Goal: Task Accomplishment & Management: Use online tool/utility

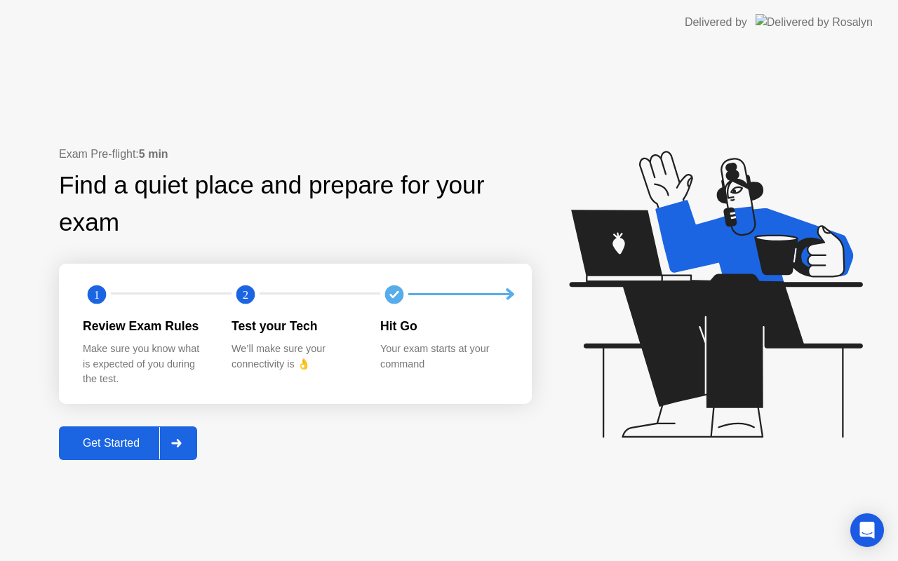
click at [88, 439] on div "Get Started" at bounding box center [111, 443] width 96 height 13
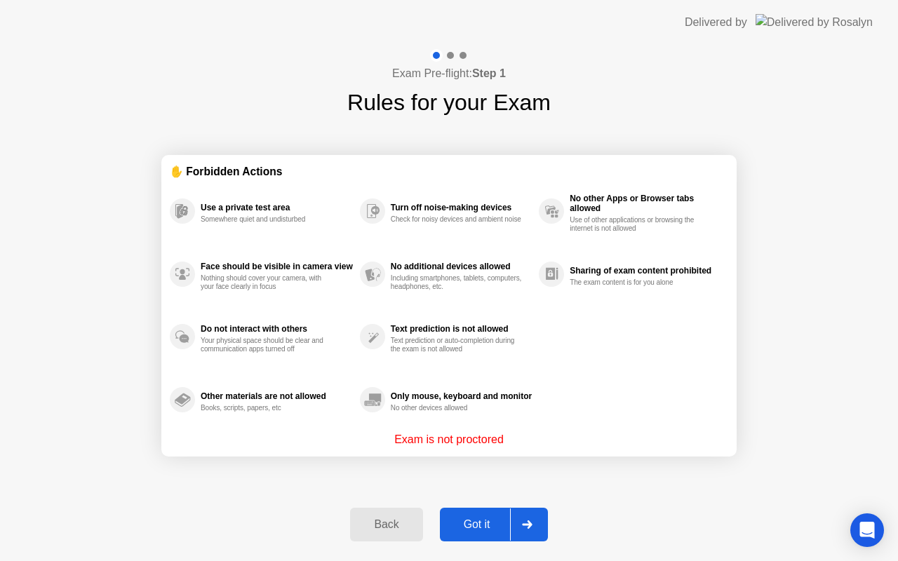
click at [471, 520] on div "Got it" at bounding box center [477, 524] width 66 height 13
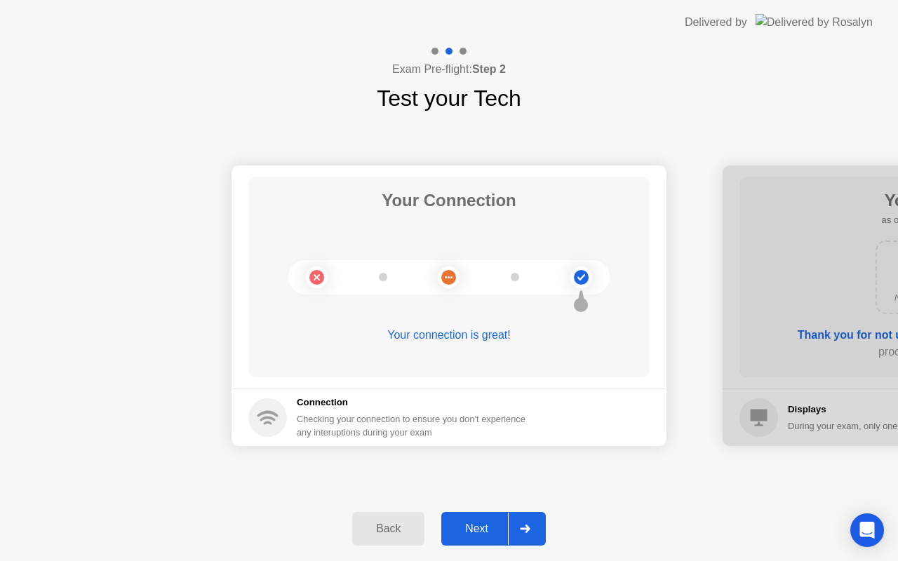
click at [472, 529] on div "Next" at bounding box center [476, 528] width 62 height 13
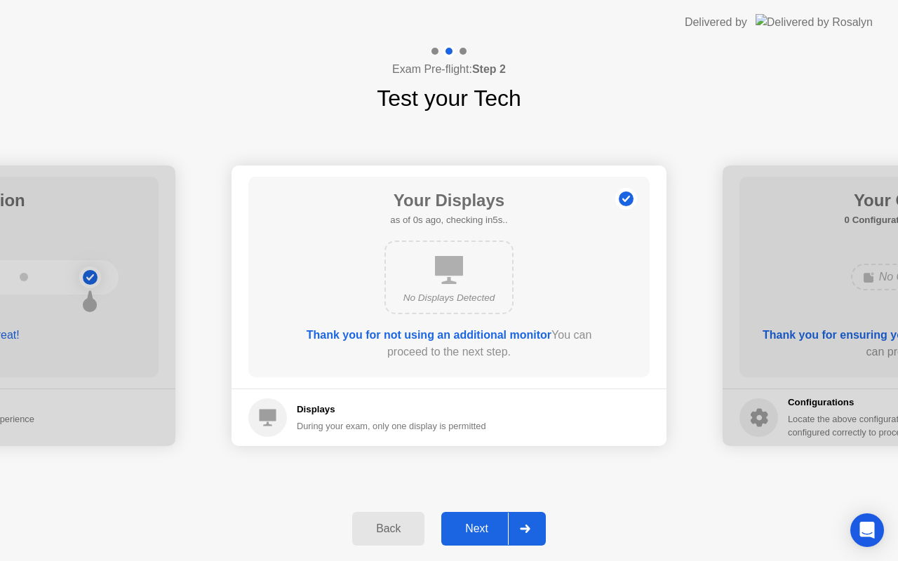
click at [472, 529] on div "Next" at bounding box center [476, 528] width 62 height 13
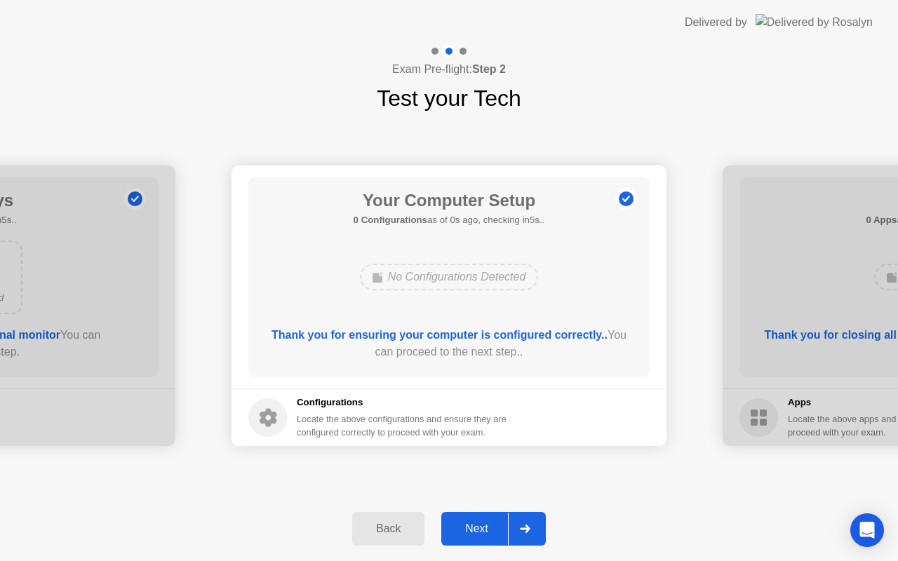
click at [472, 529] on div "Next" at bounding box center [476, 528] width 62 height 13
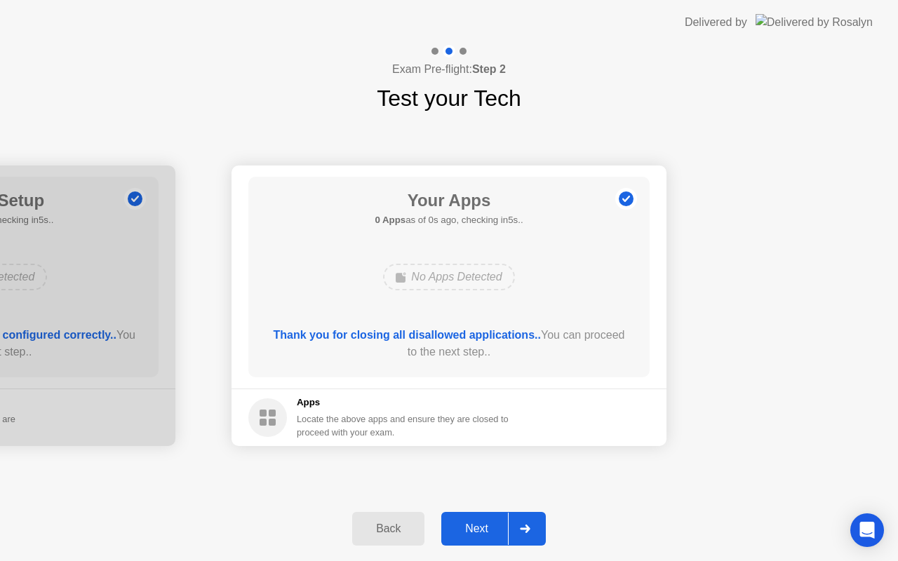
click at [472, 529] on div "Next" at bounding box center [476, 528] width 62 height 13
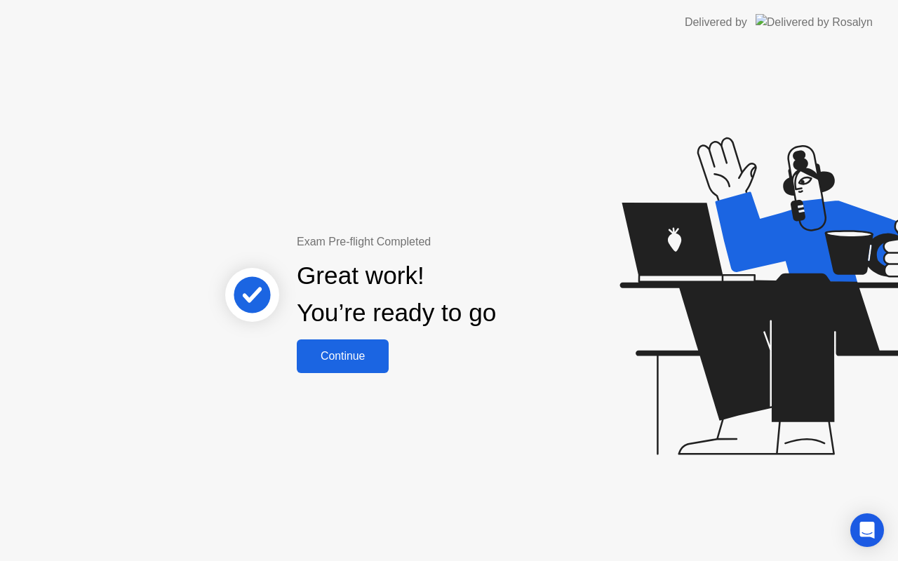
click at [330, 351] on div "Continue" at bounding box center [342, 356] width 83 height 13
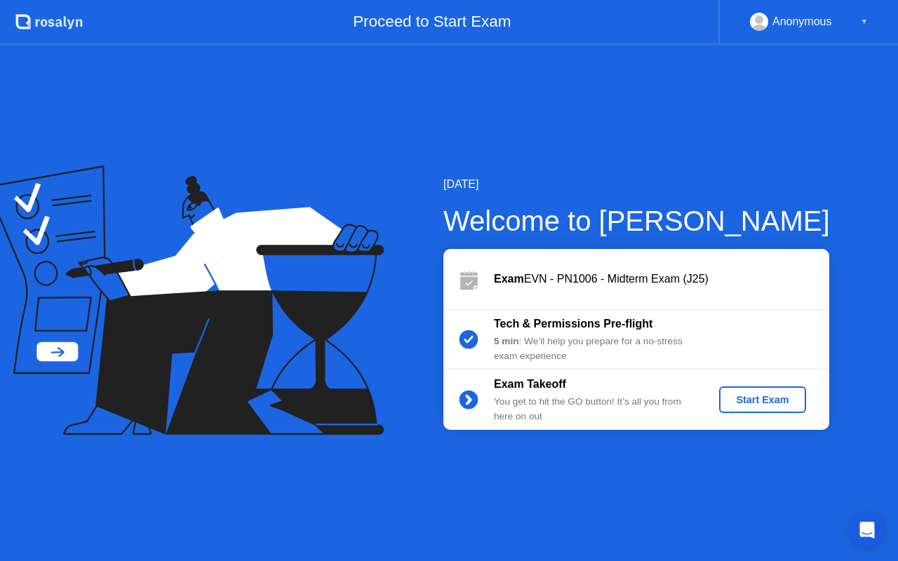
click at [750, 398] on div "Start Exam" at bounding box center [761, 399] width 75 height 11
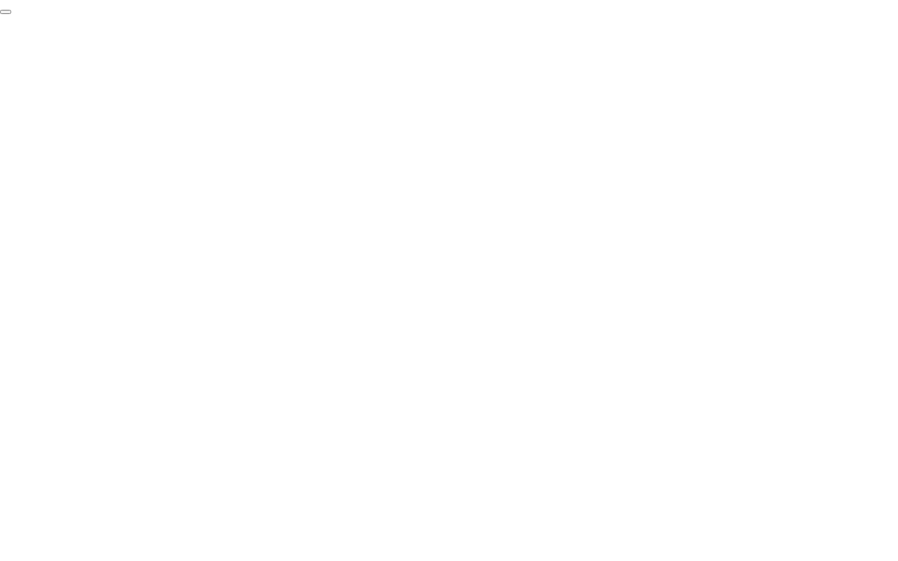
click div "End Proctoring Session"
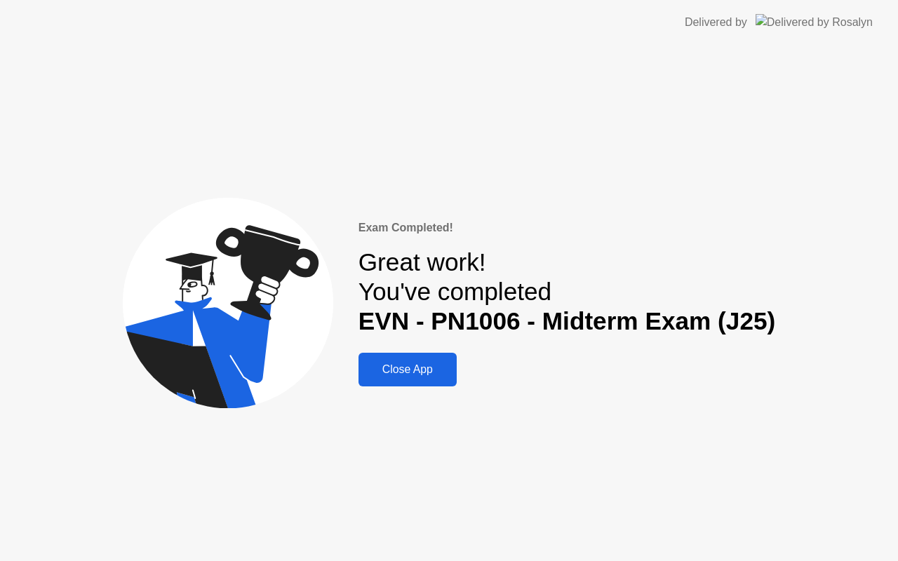
click at [398, 366] on div "Close App" at bounding box center [408, 369] width 90 height 13
